Goal: Book appointment/travel/reservation

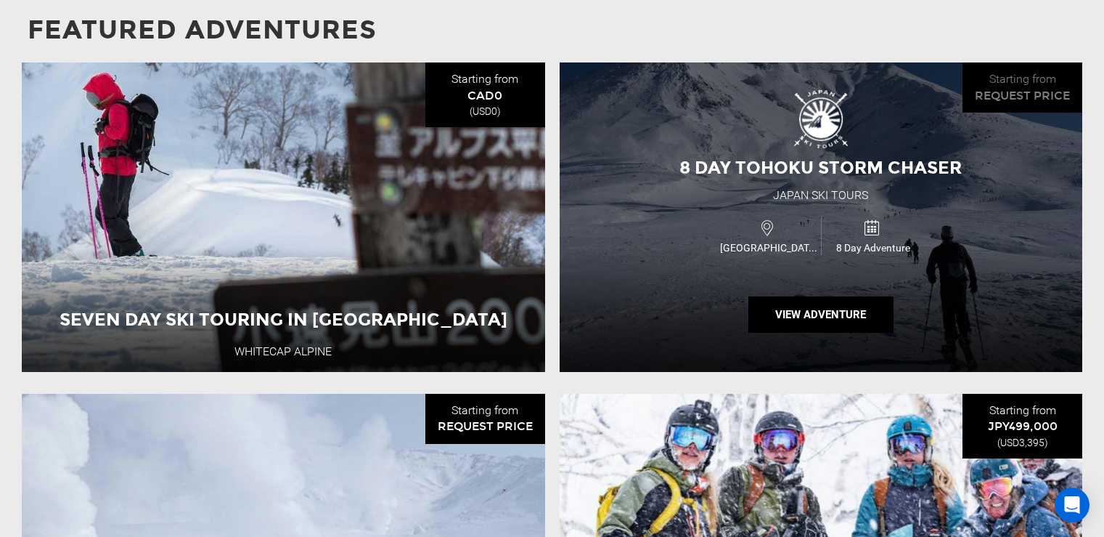
scroll to position [1307, 0]
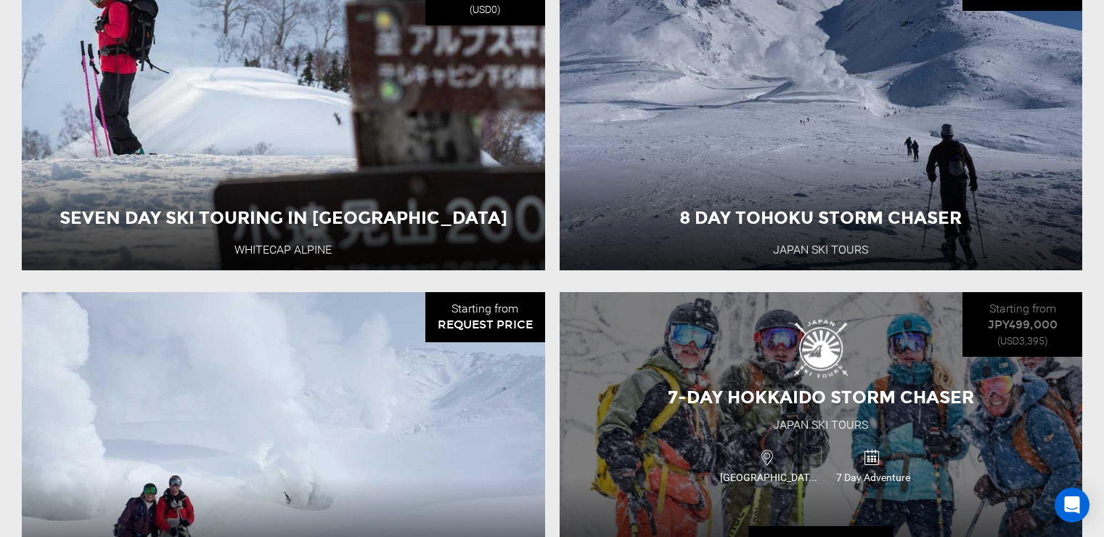
click at [876, 454] on icon at bounding box center [872, 457] width 16 height 23
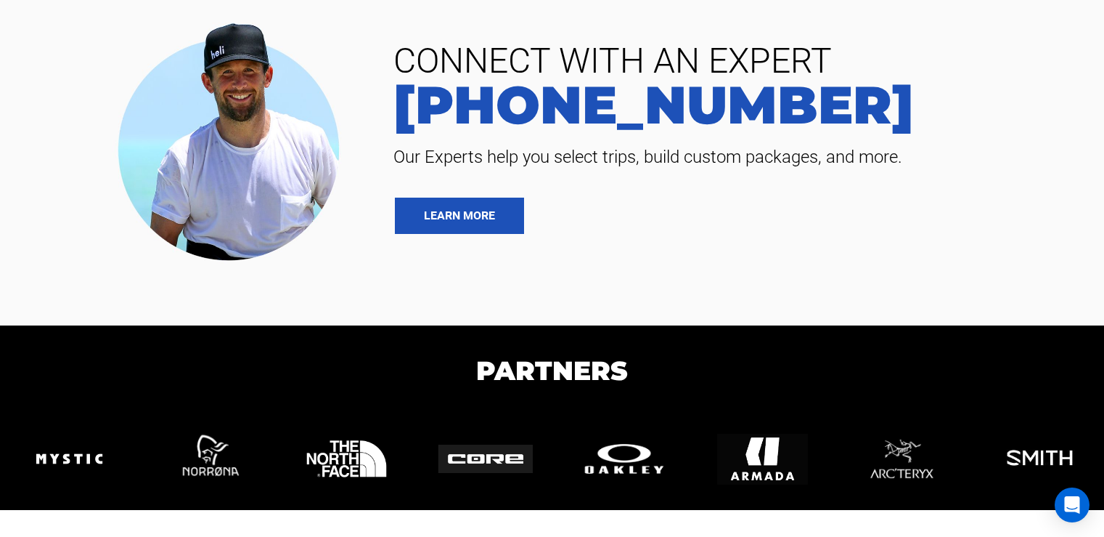
scroll to position [638, 0]
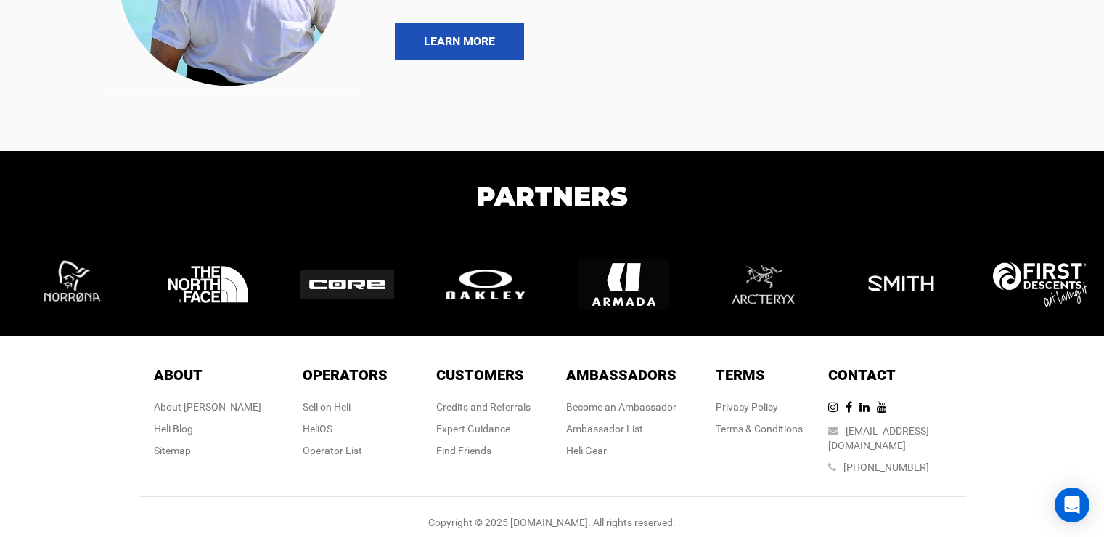
click at [895, 461] on link "[PHONE_NUMBER]" at bounding box center [887, 467] width 86 height 12
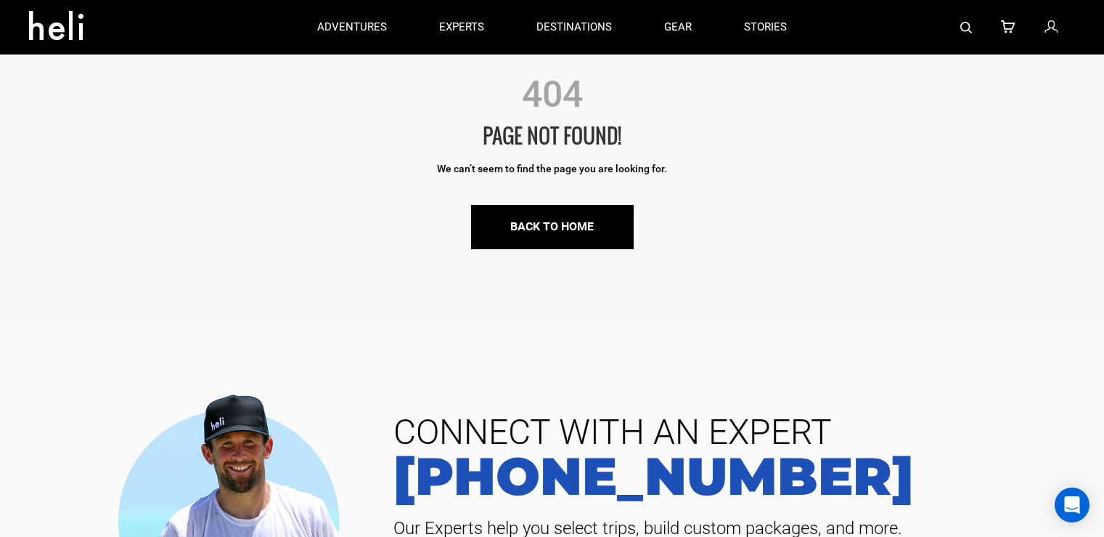
scroll to position [218, 0]
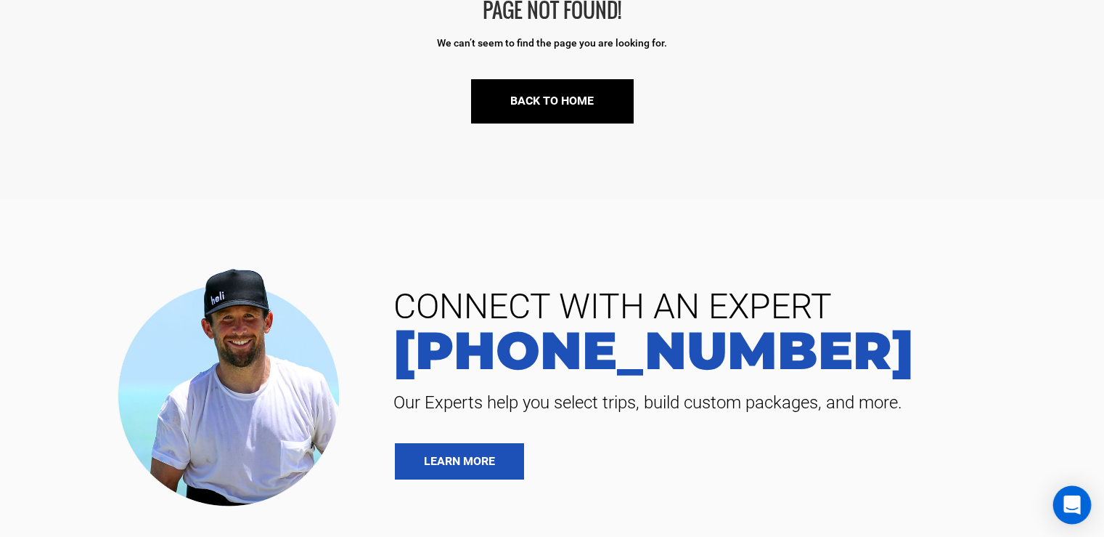
click at [1075, 508] on icon "Open Intercom Messenger" at bounding box center [1072, 504] width 19 height 19
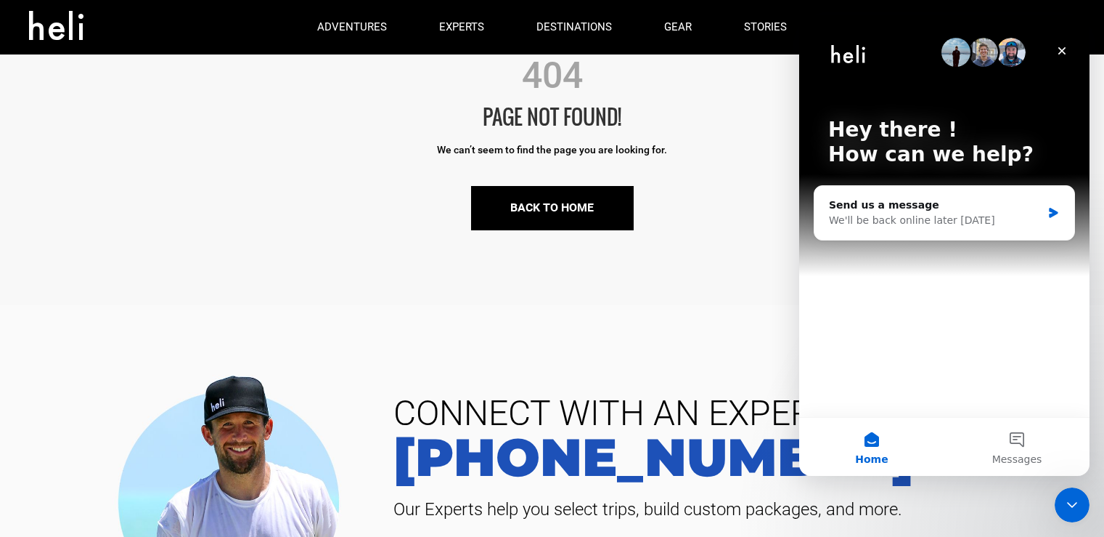
scroll to position [0, 0]
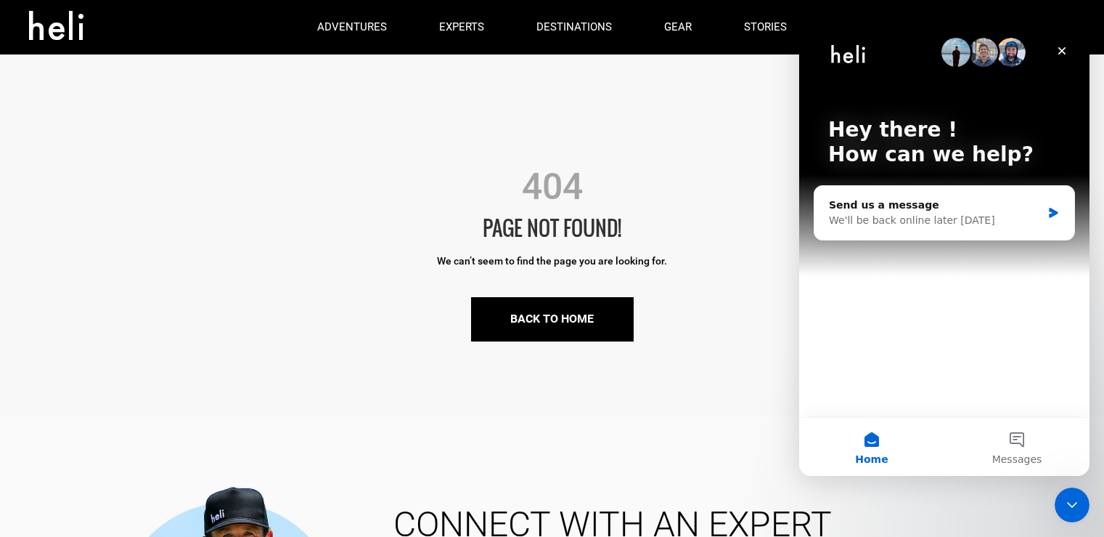
click at [122, 208] on div "404" at bounding box center [552, 187] width 1083 height 52
click at [121, 200] on div "404" at bounding box center [552, 187] width 1083 height 52
